Goal: Transaction & Acquisition: Subscribe to service/newsletter

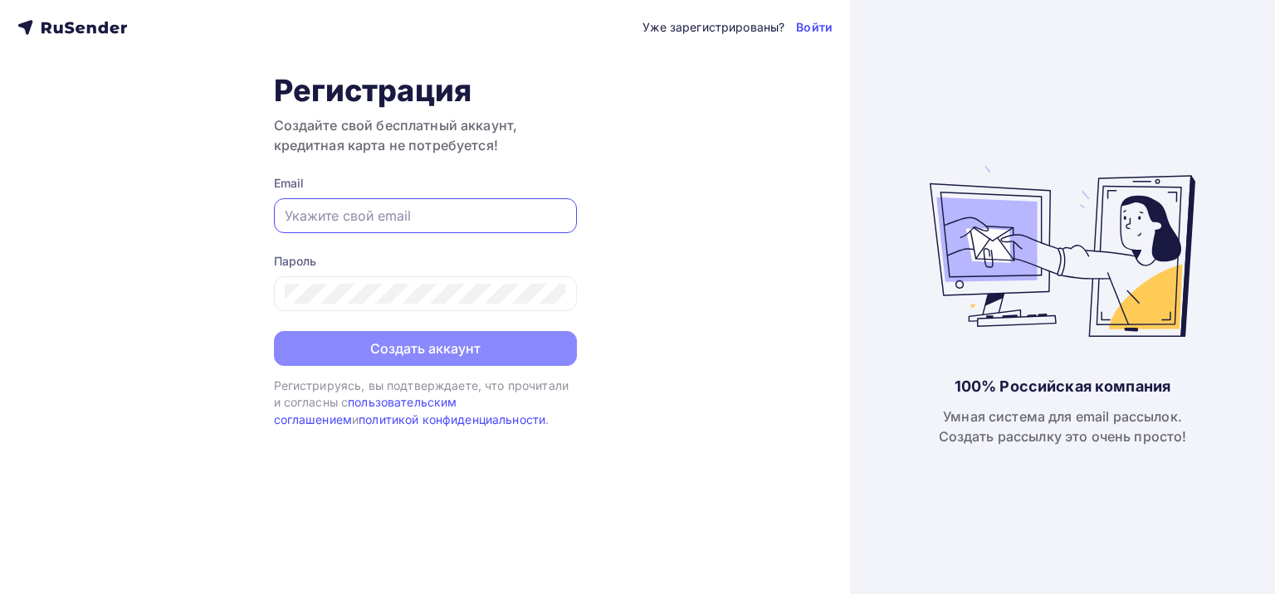
click at [514, 224] on input "text" at bounding box center [425, 216] width 281 height 20
type input "[EMAIL_ADDRESS][DOMAIN_NAME]"
click at [481, 281] on div at bounding box center [425, 293] width 303 height 35
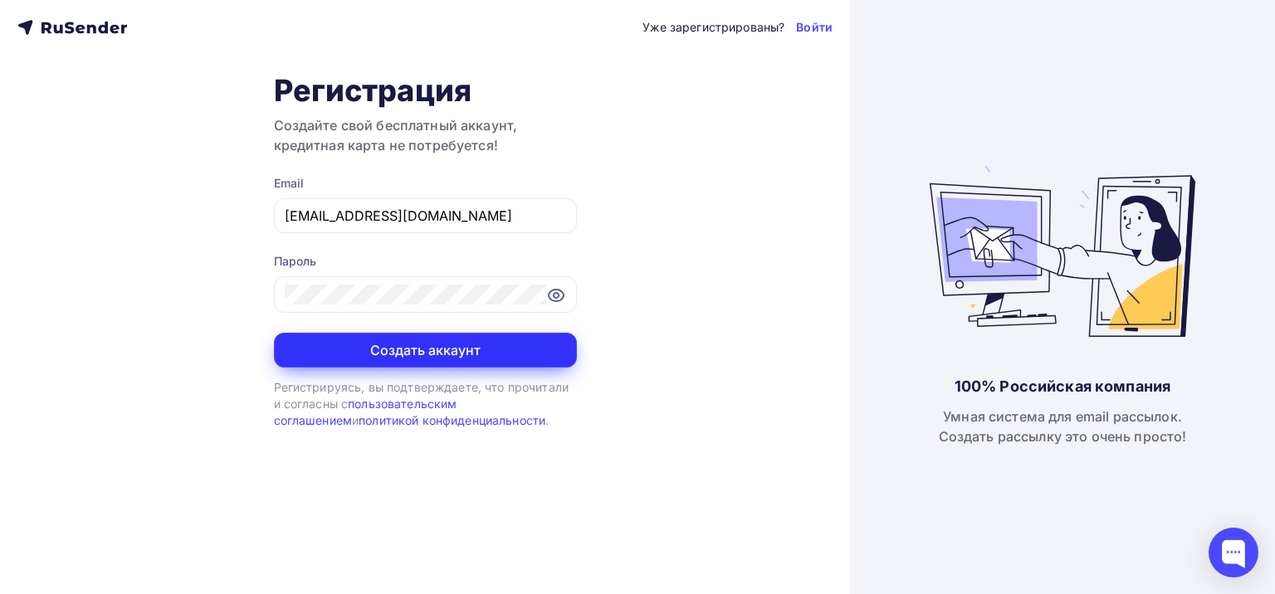
click at [449, 342] on button "Создать аккаунт" at bounding box center [425, 350] width 303 height 35
click at [450, 349] on button "Создать аккаунт" at bounding box center [425, 350] width 303 height 35
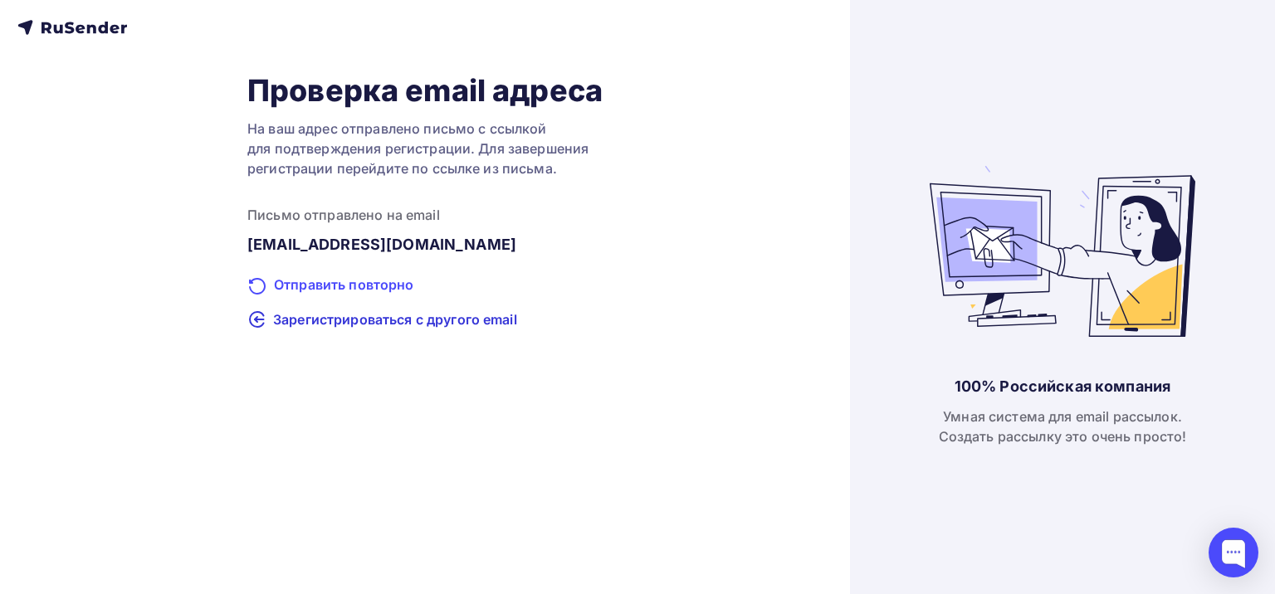
click at [402, 291] on div "Отправить повторно" at bounding box center [424, 286] width 355 height 22
click at [43, 28] on icon at bounding box center [46, 27] width 10 height 11
click at [46, 33] on icon at bounding box center [72, 27] width 110 height 20
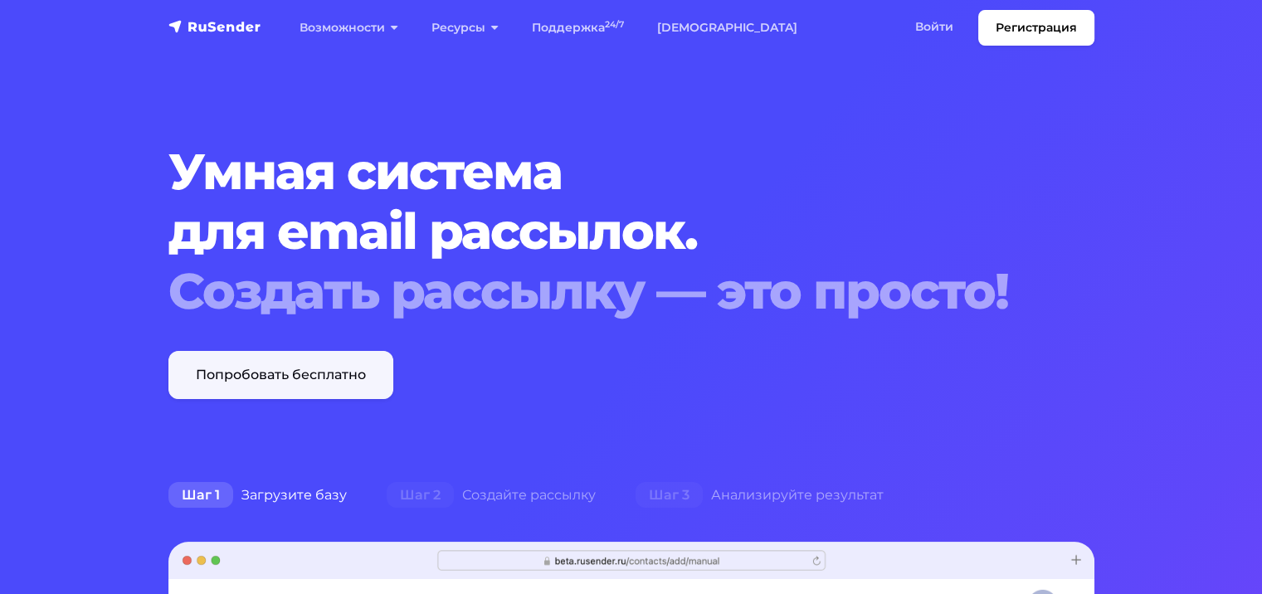
click at [309, 378] on link "Попробовать бесплатно" at bounding box center [280, 375] width 225 height 48
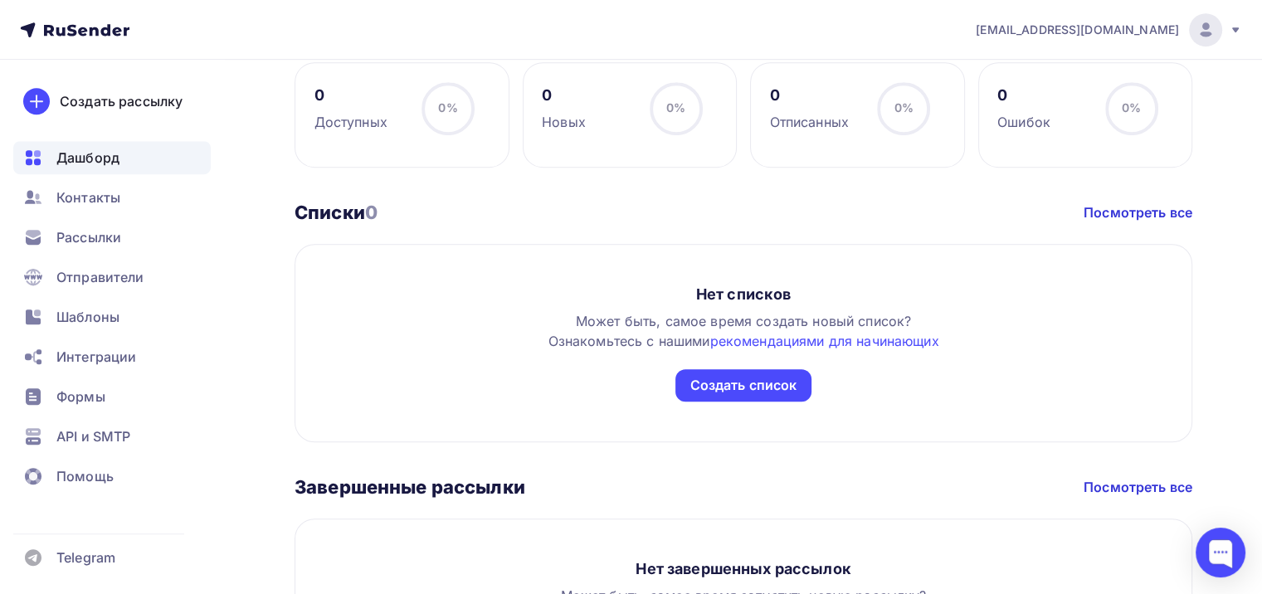
scroll to position [987, 0]
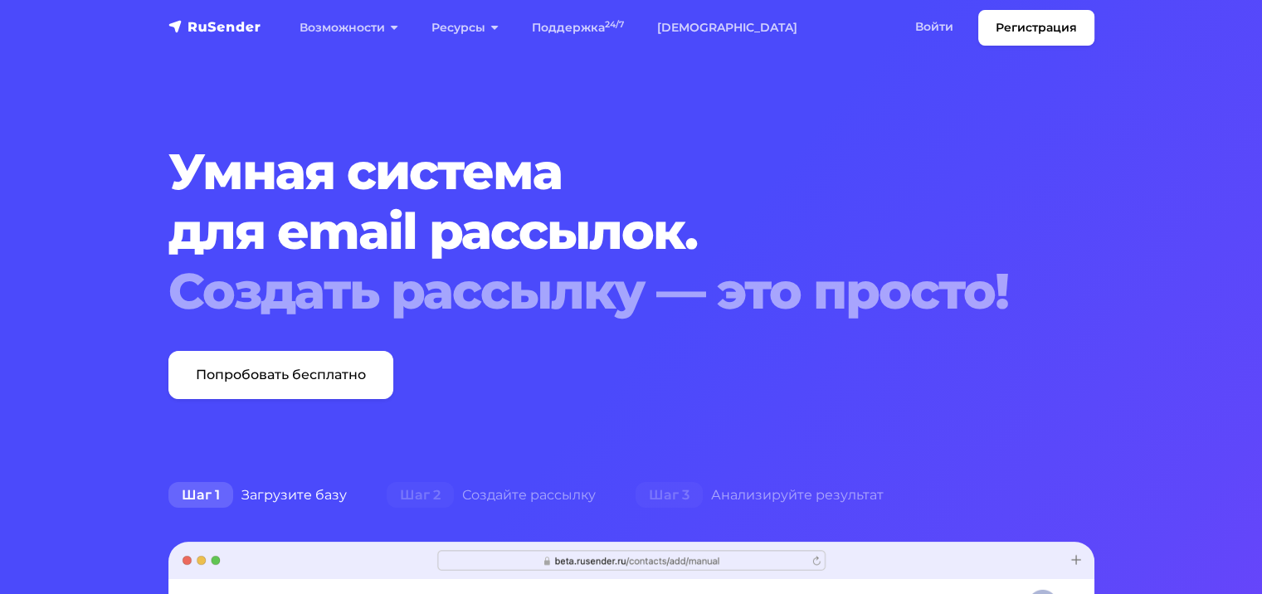
drag, startPoint x: 1270, startPoint y: 50, endPoint x: 1017, endPoint y: 144, distance: 270.2
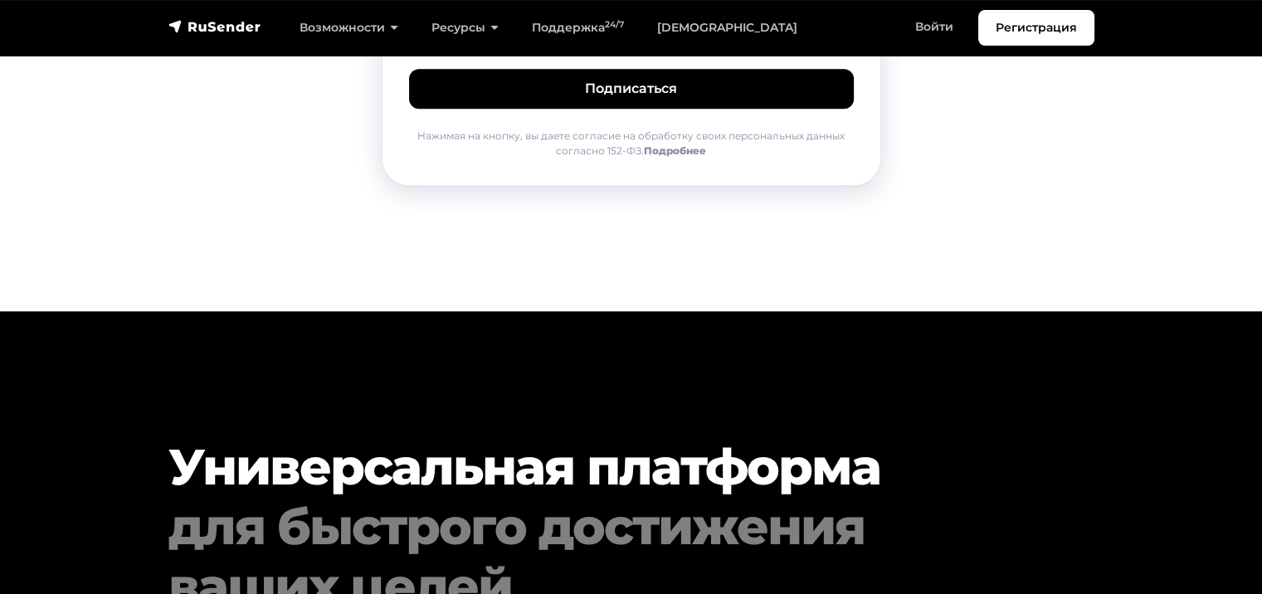
scroll to position [8265, 0]
